Goal: Use online tool/utility: Utilize a website feature to perform a specific function

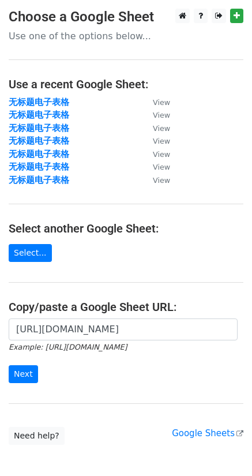
scroll to position [0, 288]
type input "[URL][DOMAIN_NAME]"
click at [27, 382] on input "Next" at bounding box center [23, 374] width 29 height 18
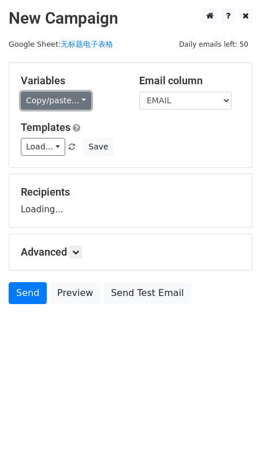
click at [70, 106] on link "Copy/paste..." at bounding box center [56, 101] width 70 height 18
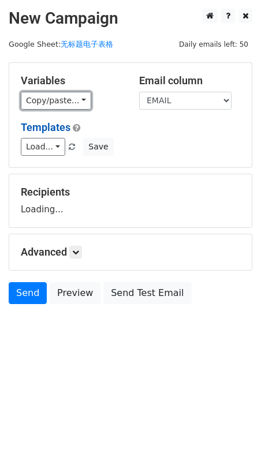
click at [42, 101] on link "Copy/paste..." at bounding box center [56, 101] width 70 height 18
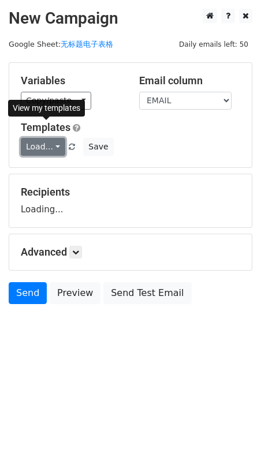
click at [43, 142] on link "Load..." at bounding box center [43, 147] width 44 height 18
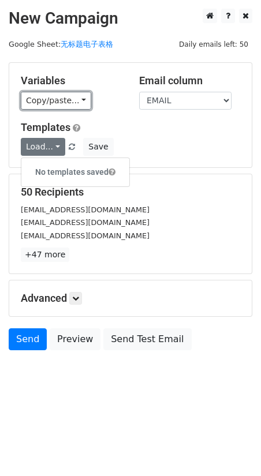
drag, startPoint x: 52, startPoint y: 103, endPoint x: 51, endPoint y: 111, distance: 7.6
click at [52, 101] on link "Copy/paste..." at bounding box center [56, 101] width 70 height 18
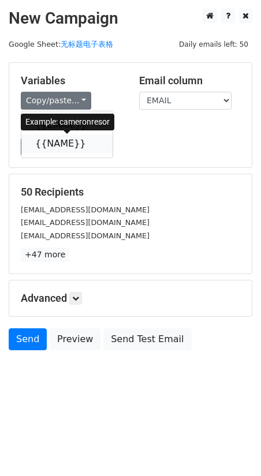
click at [48, 145] on link "{{NAME}}" at bounding box center [66, 143] width 91 height 18
